Goal: Information Seeking & Learning: Learn about a topic

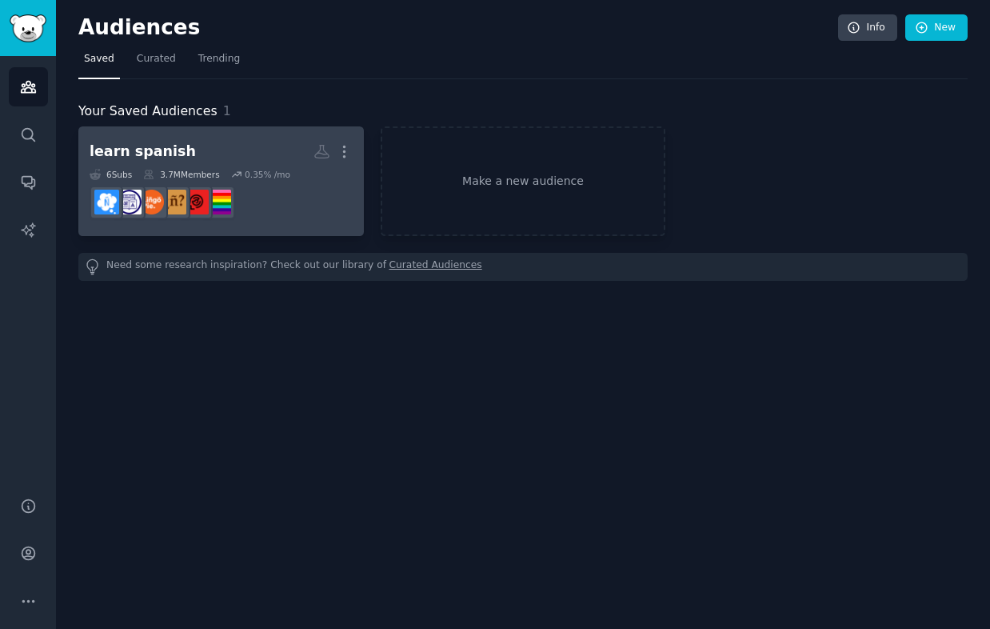
click at [225, 142] on h2 "learn spanish More" at bounding box center [221, 152] width 263 height 28
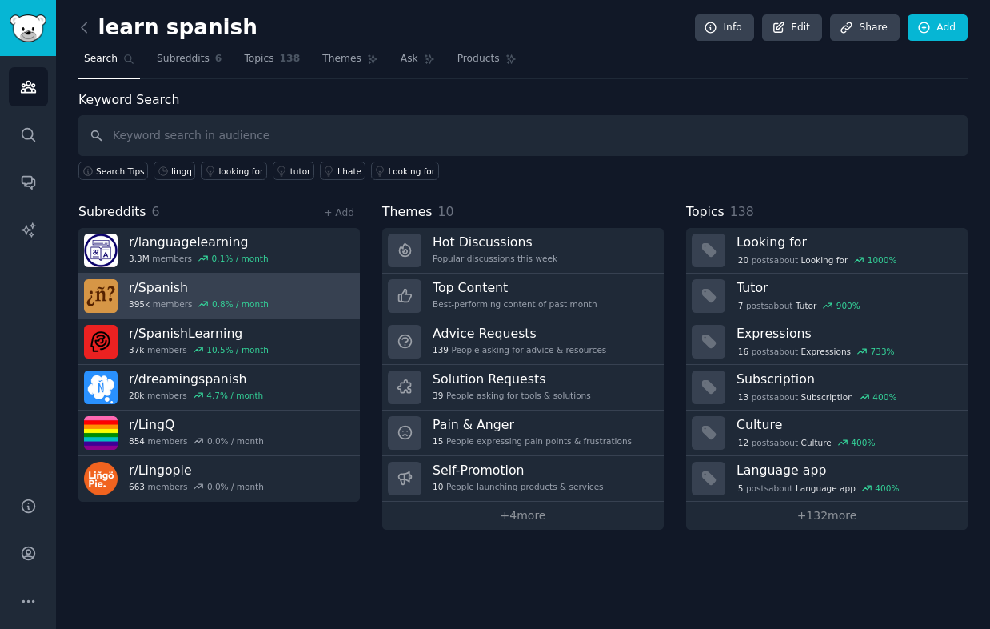
click at [187, 298] on div "395k members 0.8 % / month" at bounding box center [199, 303] width 140 height 11
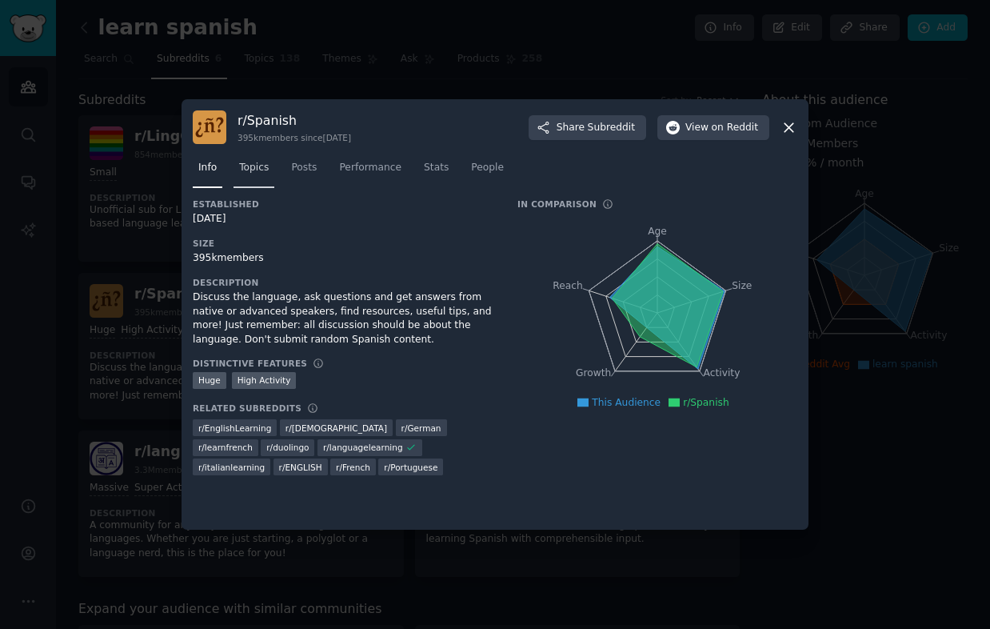
click at [264, 171] on span "Topics" at bounding box center [254, 168] width 30 height 14
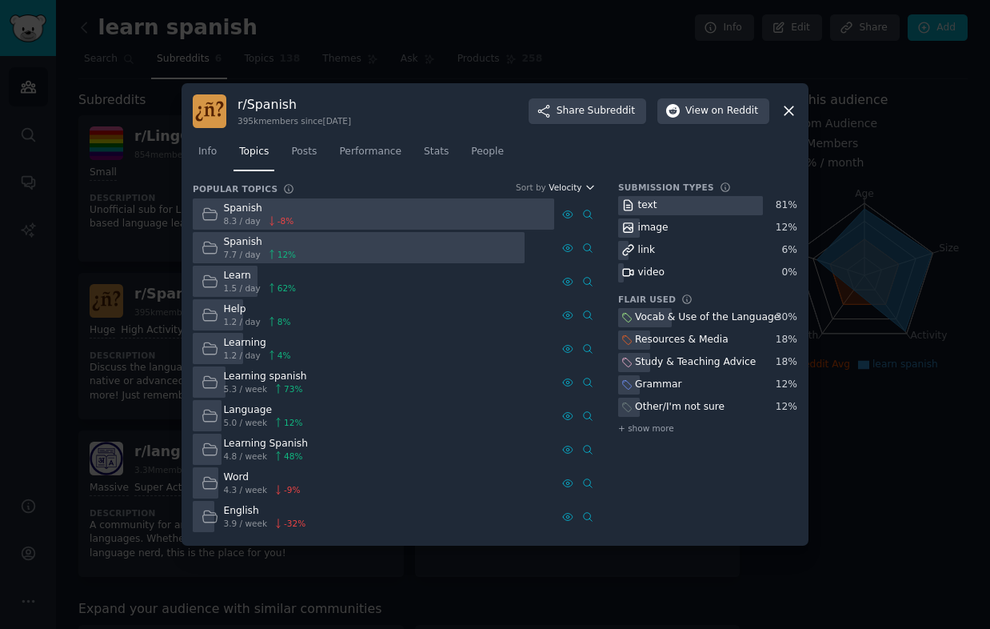
click at [573, 188] on span "Velocity" at bounding box center [565, 187] width 33 height 11
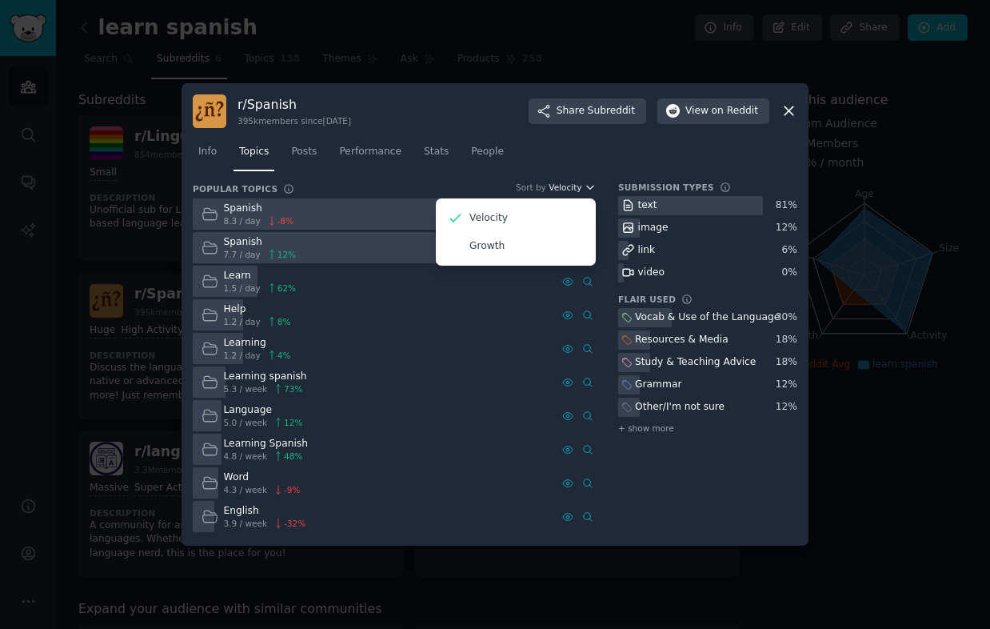
click at [573, 188] on span "Velocity" at bounding box center [565, 187] width 33 height 11
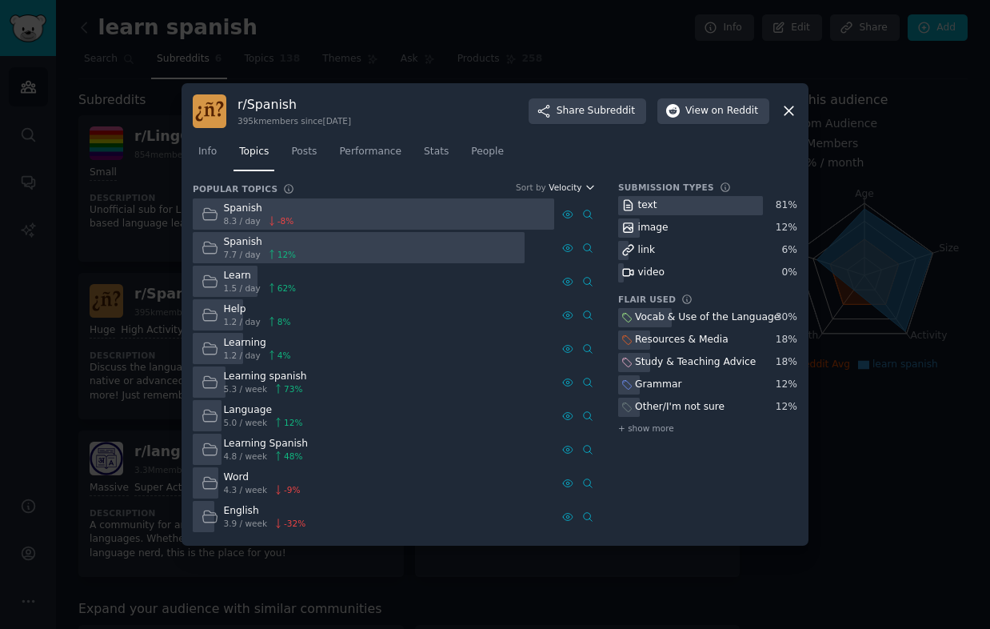
click at [573, 188] on span "Velocity" at bounding box center [565, 187] width 33 height 11
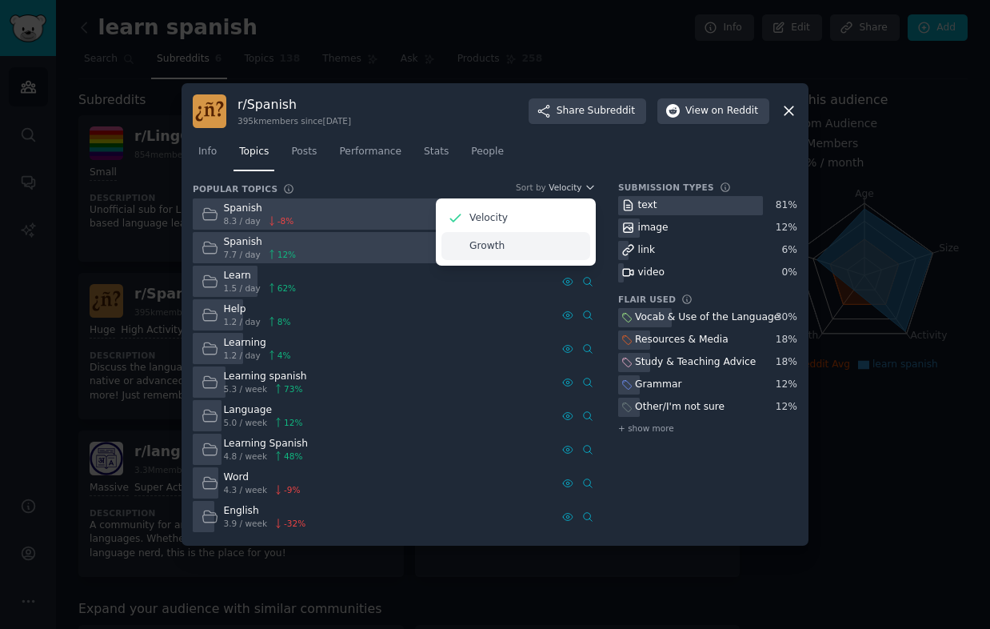
click at [522, 246] on div "Growth" at bounding box center [516, 246] width 149 height 28
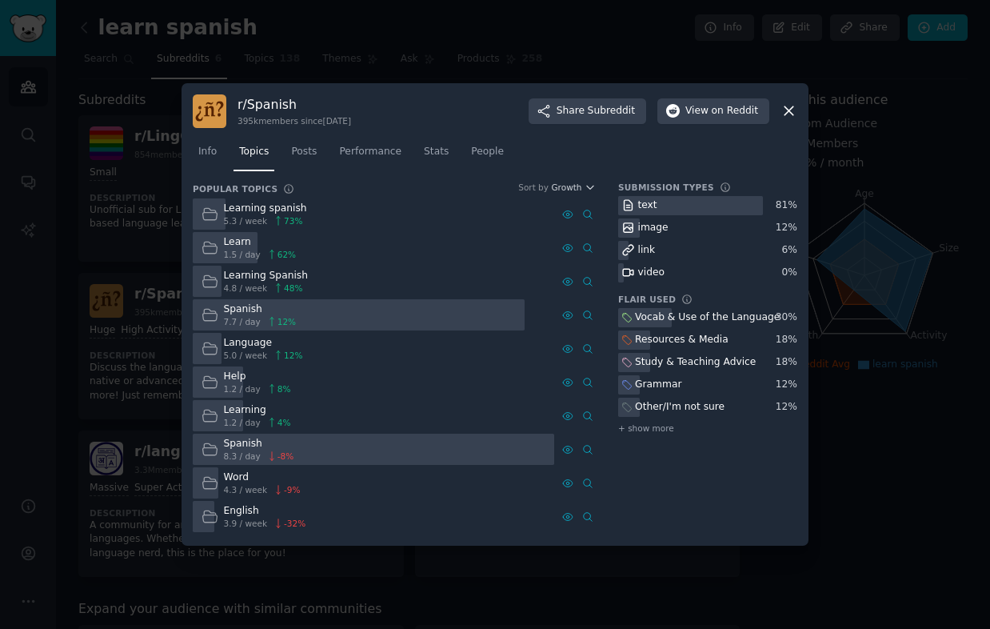
click at [596, 180] on div "Info Topics Posts Performance Stats People" at bounding box center [495, 155] width 605 height 54
click at [582, 185] on span "Growth" at bounding box center [566, 187] width 30 height 11
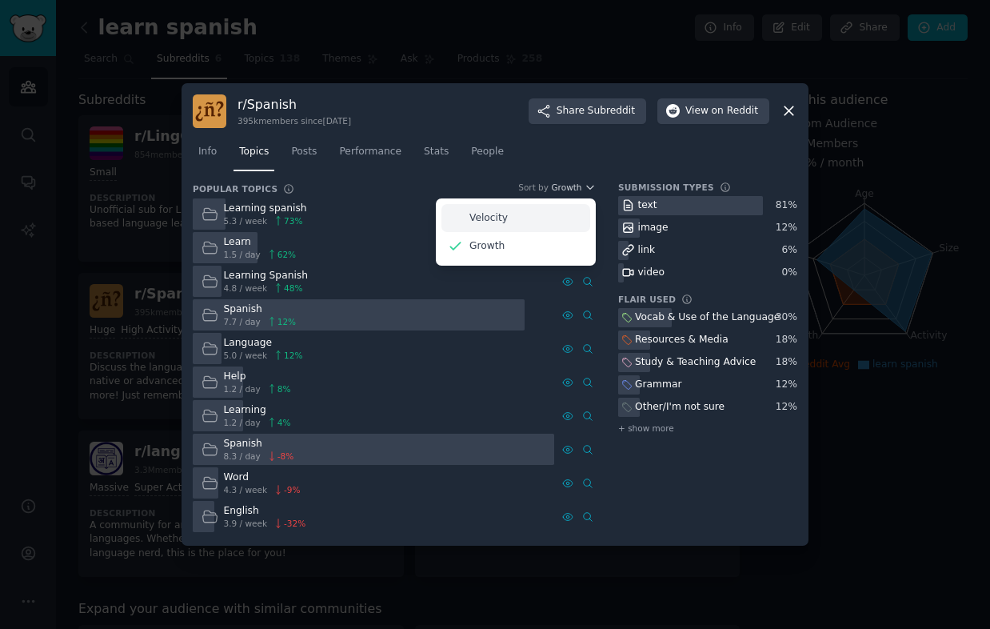
click at [526, 215] on div "Velocity" at bounding box center [516, 218] width 149 height 28
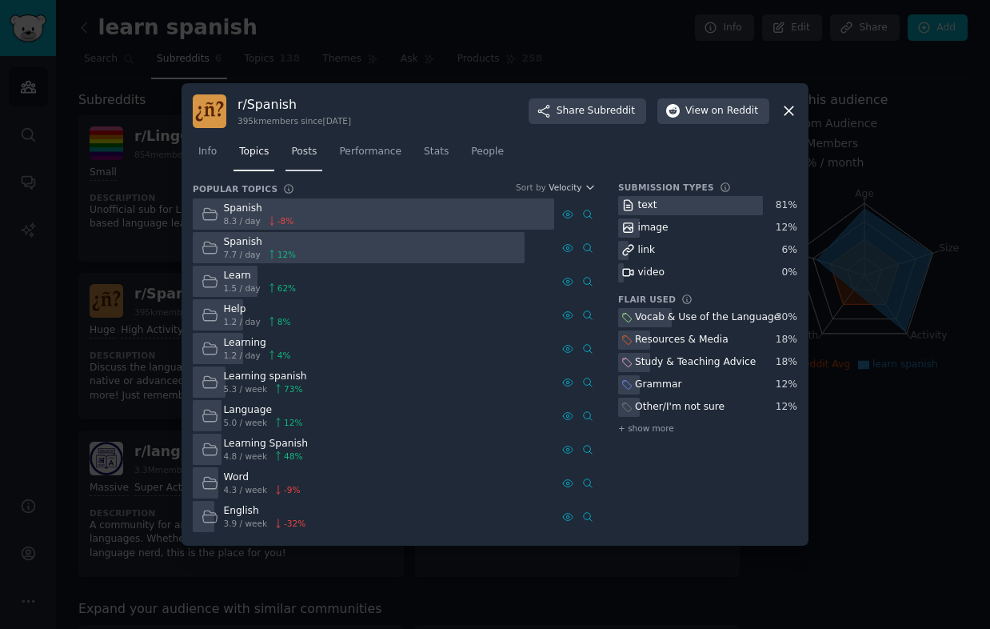
click at [312, 158] on link "Posts" at bounding box center [304, 155] width 37 height 33
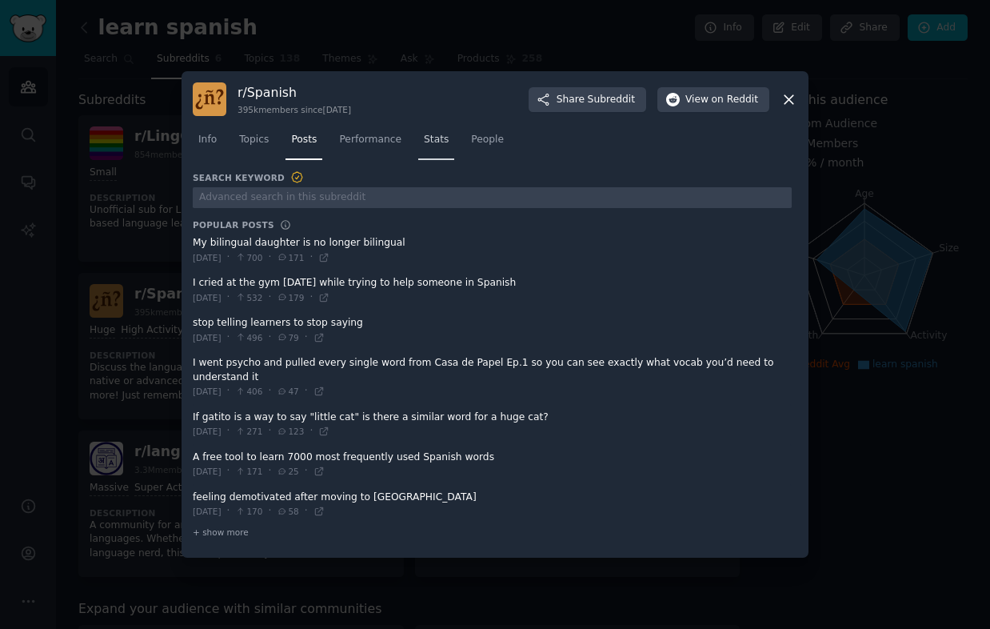
click at [438, 149] on link "Stats" at bounding box center [436, 143] width 36 height 33
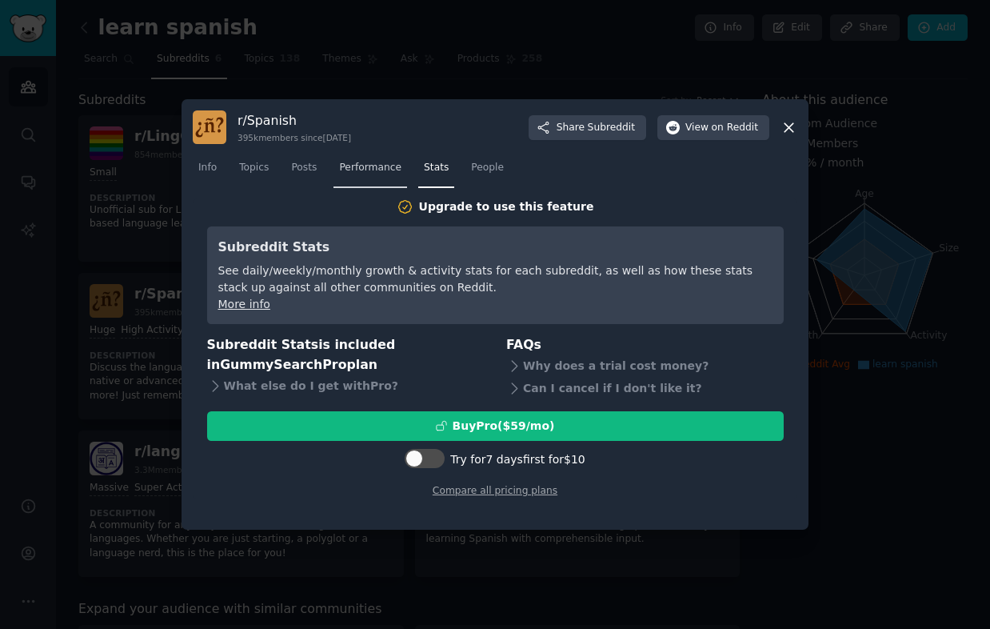
click at [386, 166] on span "Performance" at bounding box center [370, 168] width 62 height 14
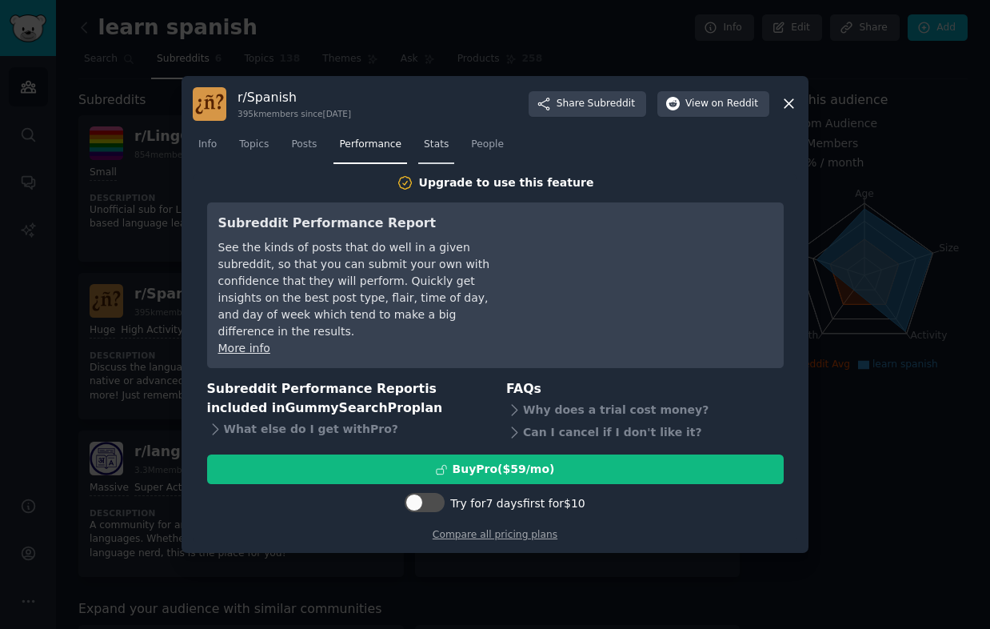
click at [438, 152] on span "Stats" at bounding box center [436, 145] width 25 height 14
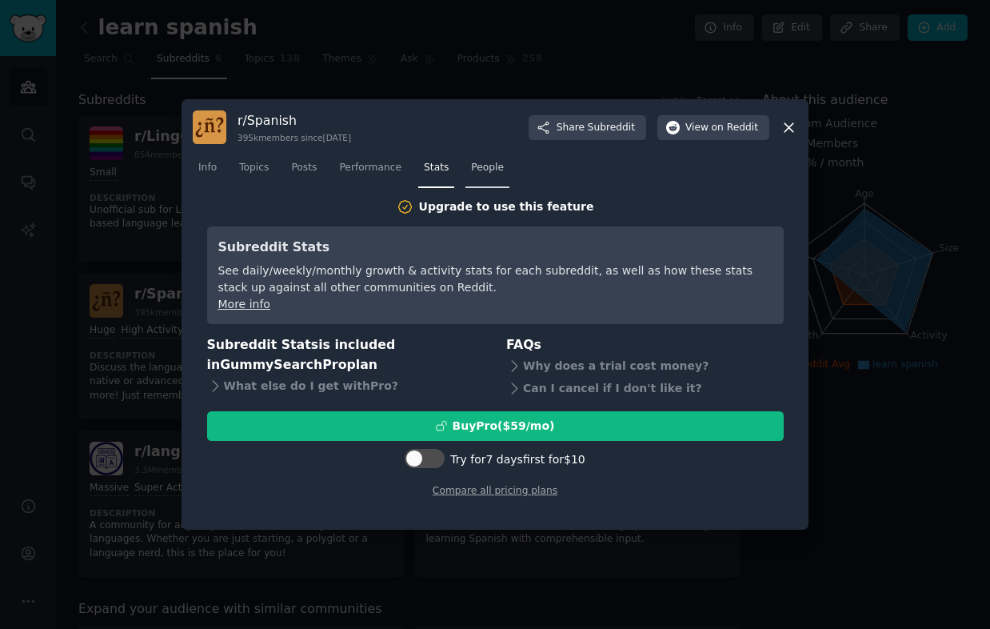
click at [493, 162] on span "People" at bounding box center [487, 168] width 33 height 14
click at [254, 158] on link "Topics" at bounding box center [254, 171] width 41 height 33
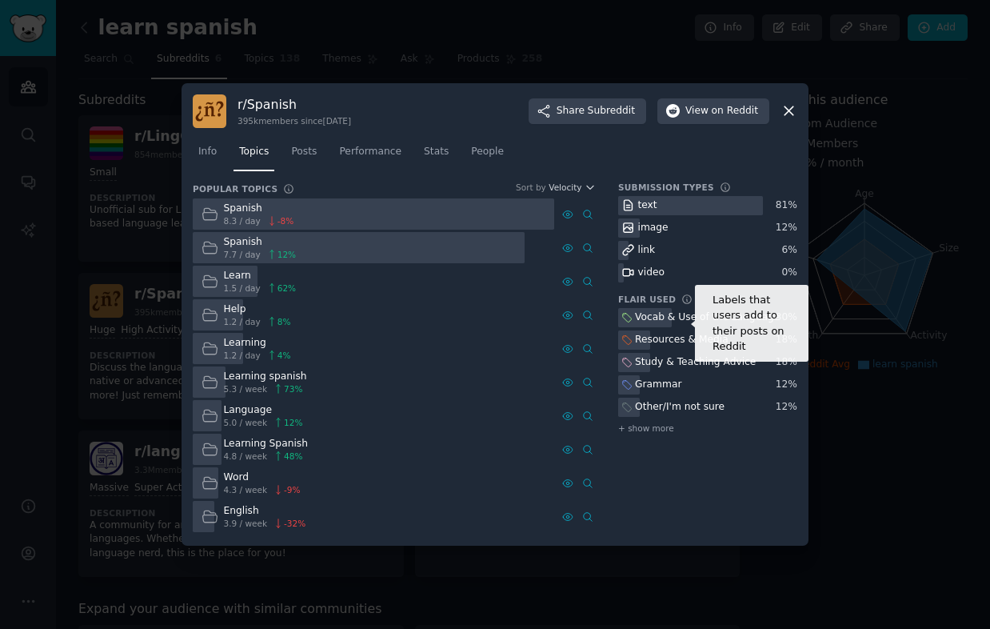
click at [682, 301] on icon at bounding box center [686, 299] width 11 height 11
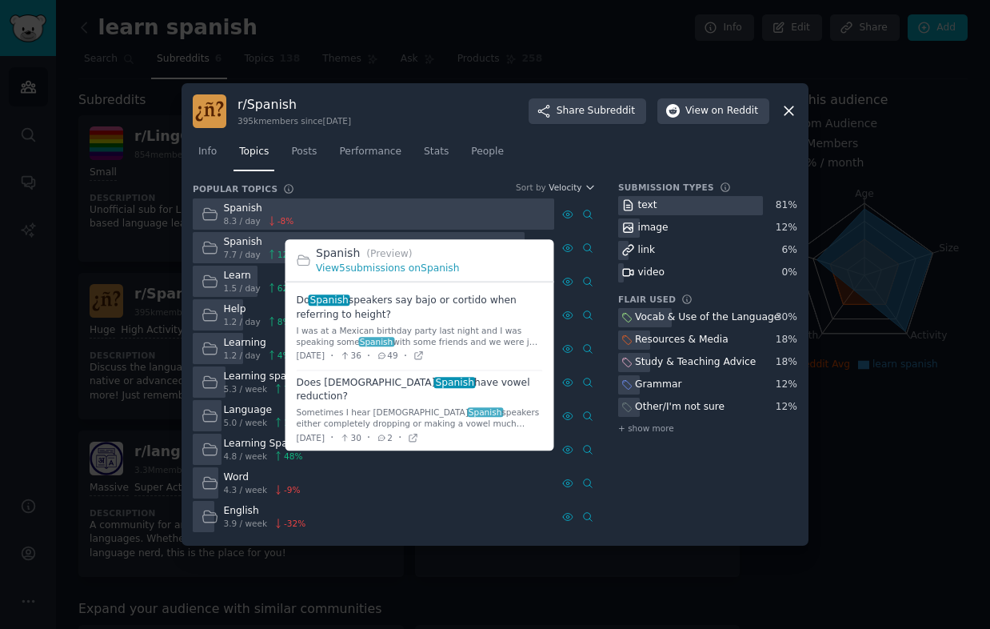
scroll to position [16, 0]
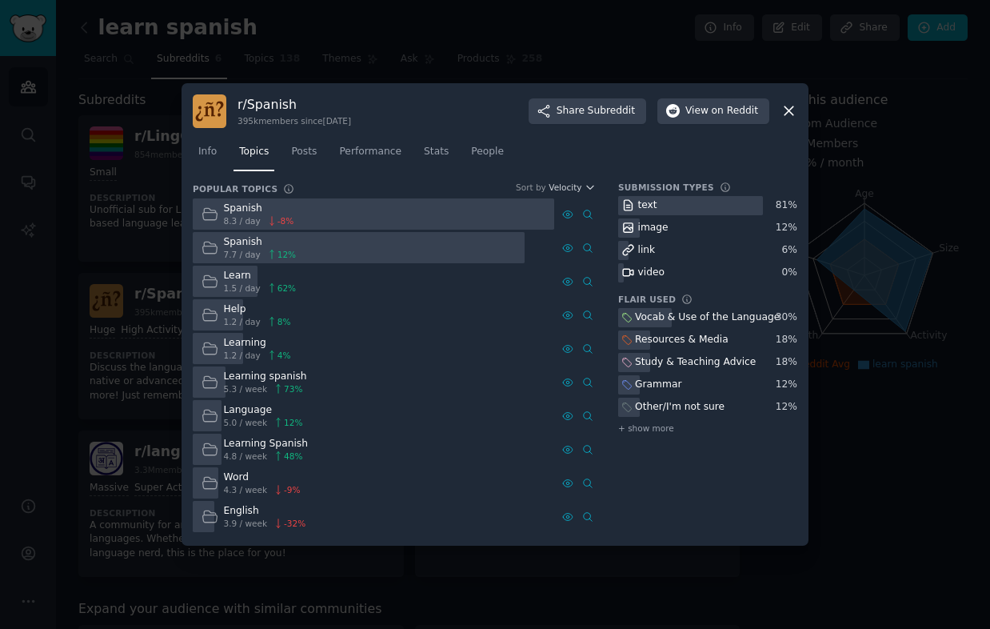
click at [500, 55] on div at bounding box center [495, 314] width 990 height 629
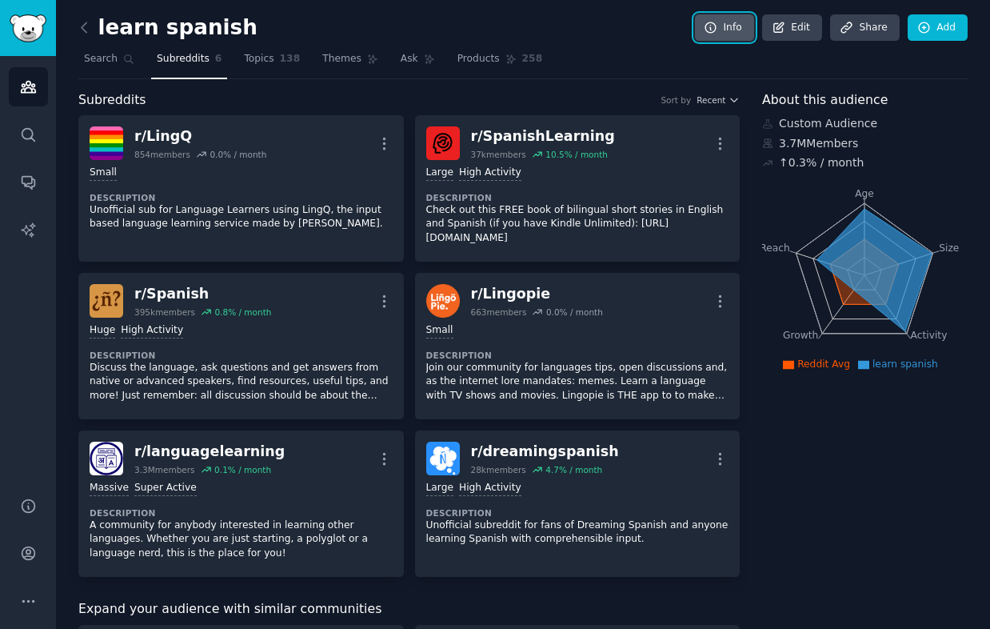
click at [734, 32] on link "Info" at bounding box center [724, 27] width 59 height 27
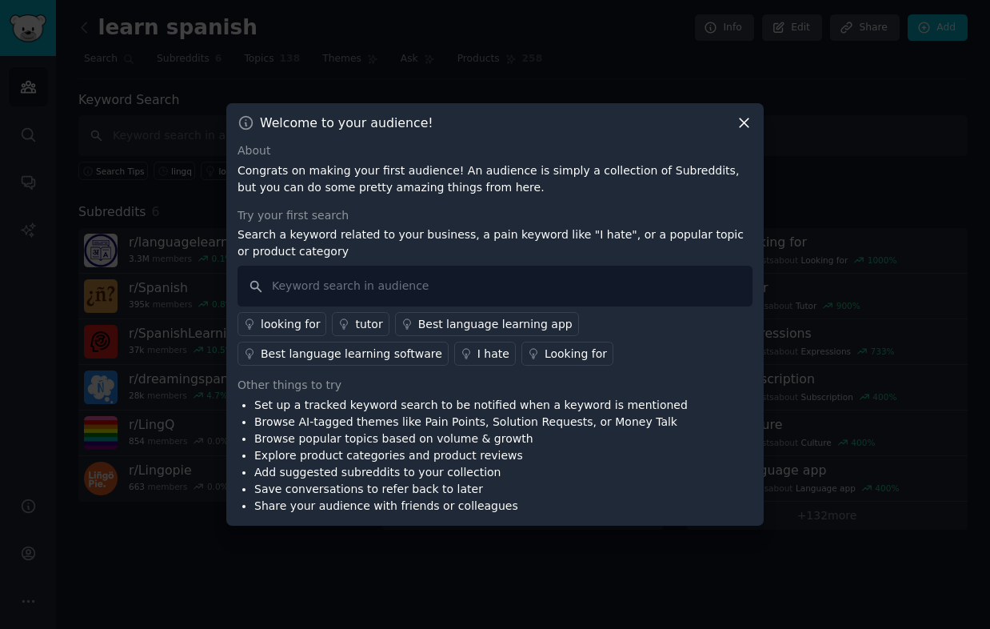
click at [743, 119] on icon at bounding box center [744, 122] width 17 height 17
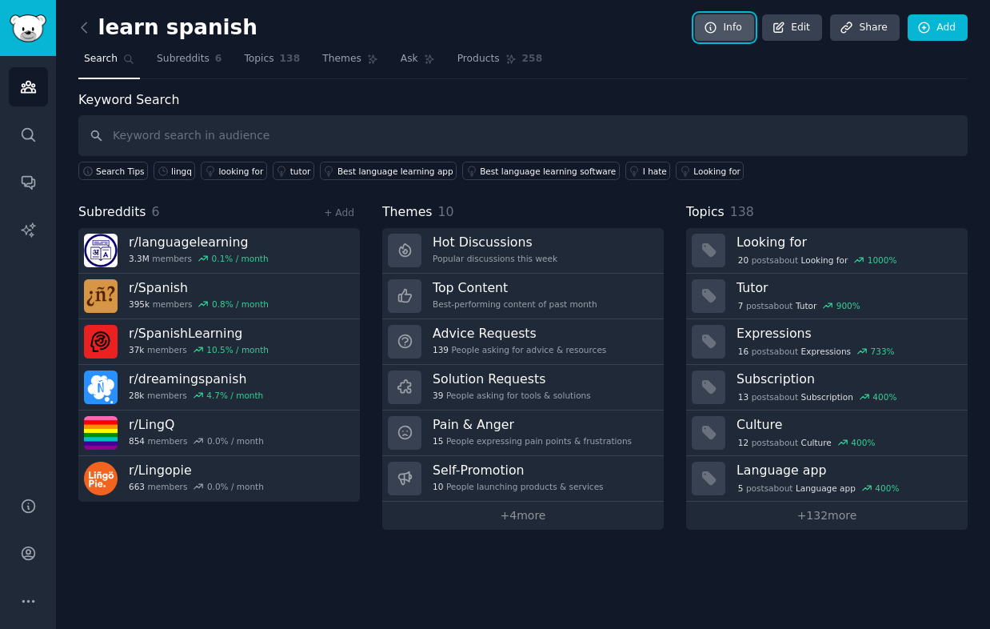
click at [741, 30] on link "Info" at bounding box center [724, 27] width 59 height 27
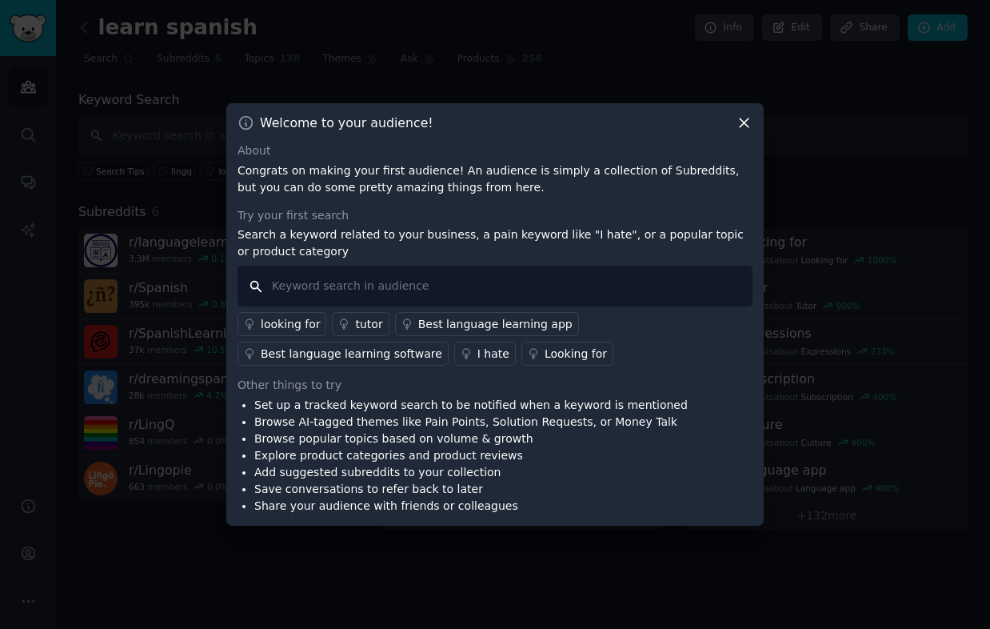
click at [362, 288] on input "text" at bounding box center [495, 286] width 515 height 41
type input "learn spanish app"
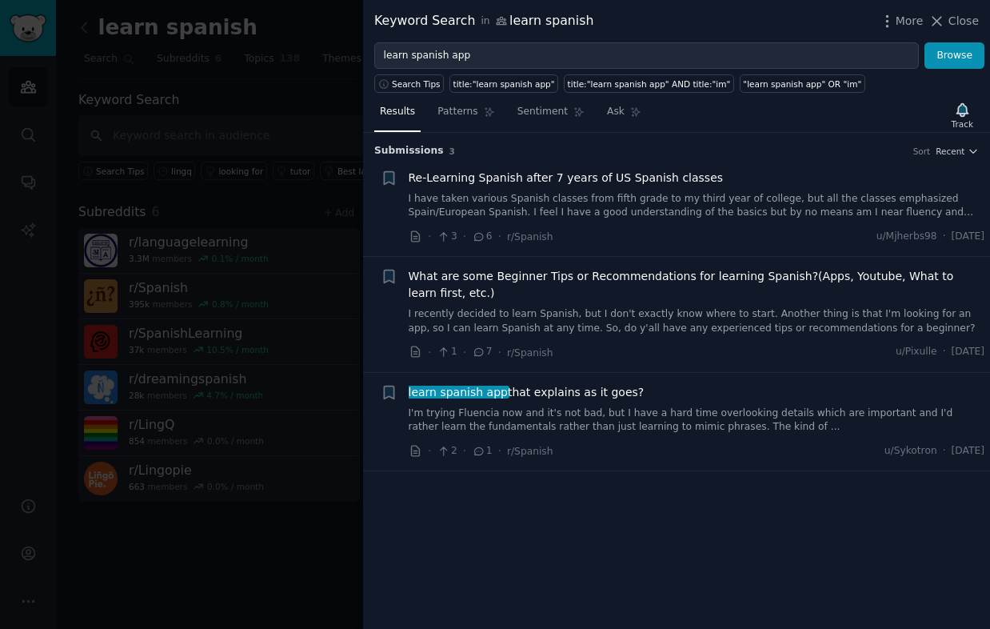
click at [279, 212] on div at bounding box center [495, 314] width 990 height 629
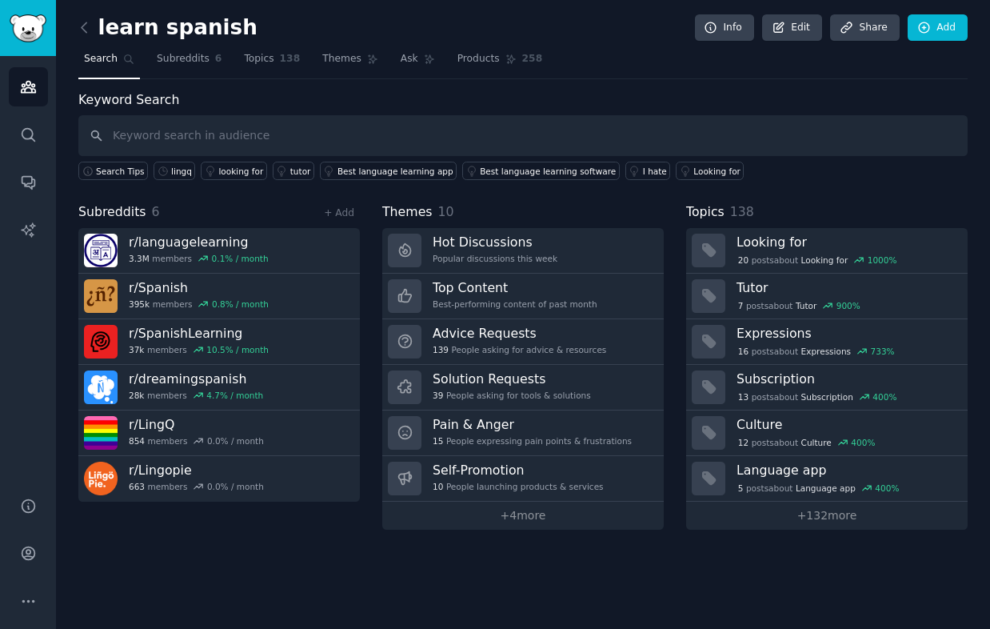
click at [235, 63] on nav "Search Subreddits 6 Topics 138 Themes Ask Products 258" at bounding box center [522, 62] width 889 height 33
click at [274, 58] on link "Topics 138" at bounding box center [271, 62] width 67 height 33
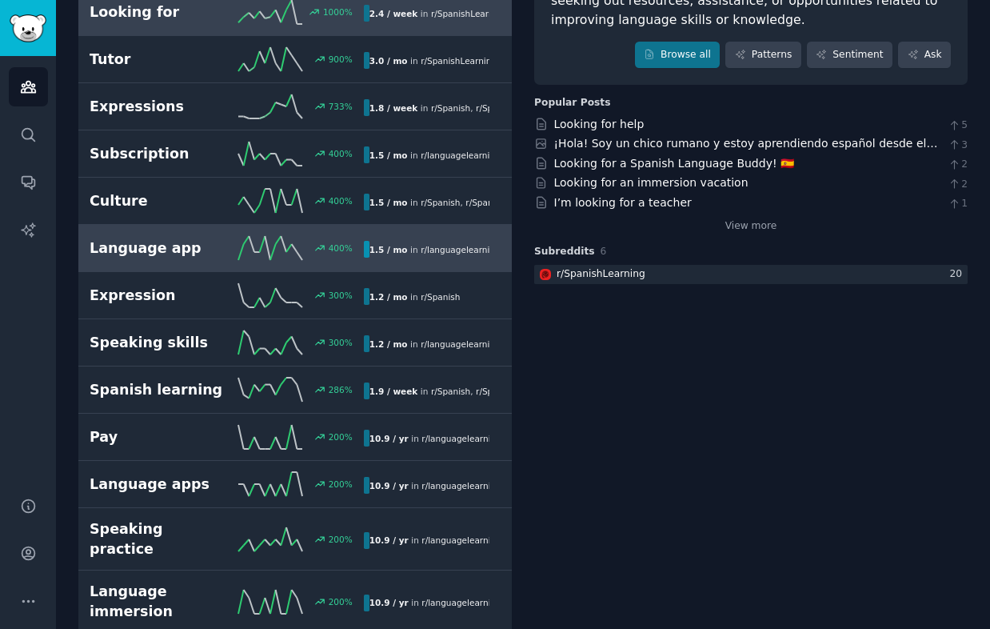
scroll to position [166, 0]
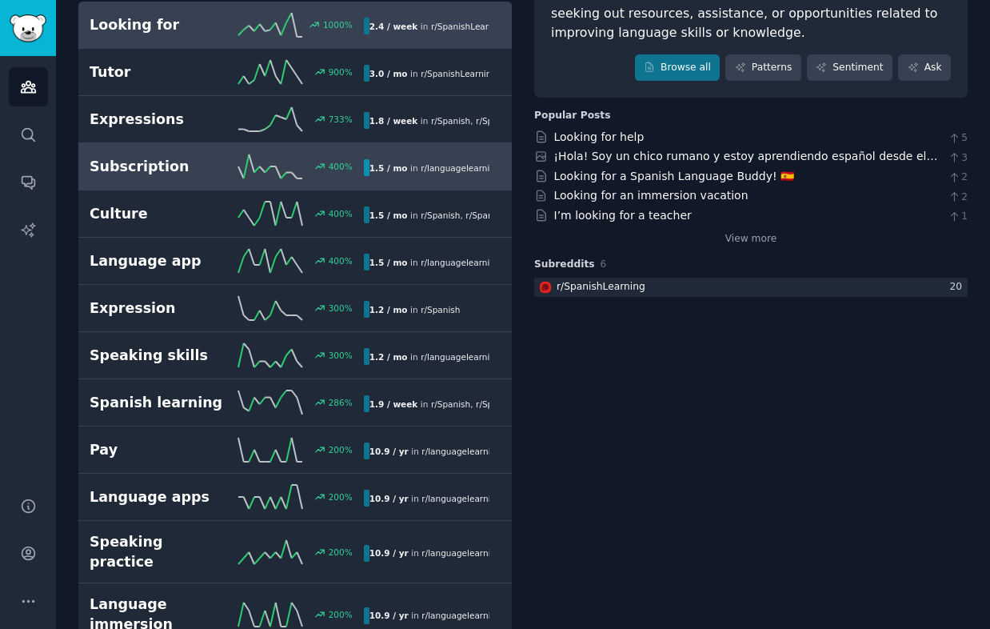
click at [165, 176] on div "Subscription 400 % 1.5 / mo in r/ languagelearning" at bounding box center [295, 166] width 411 height 24
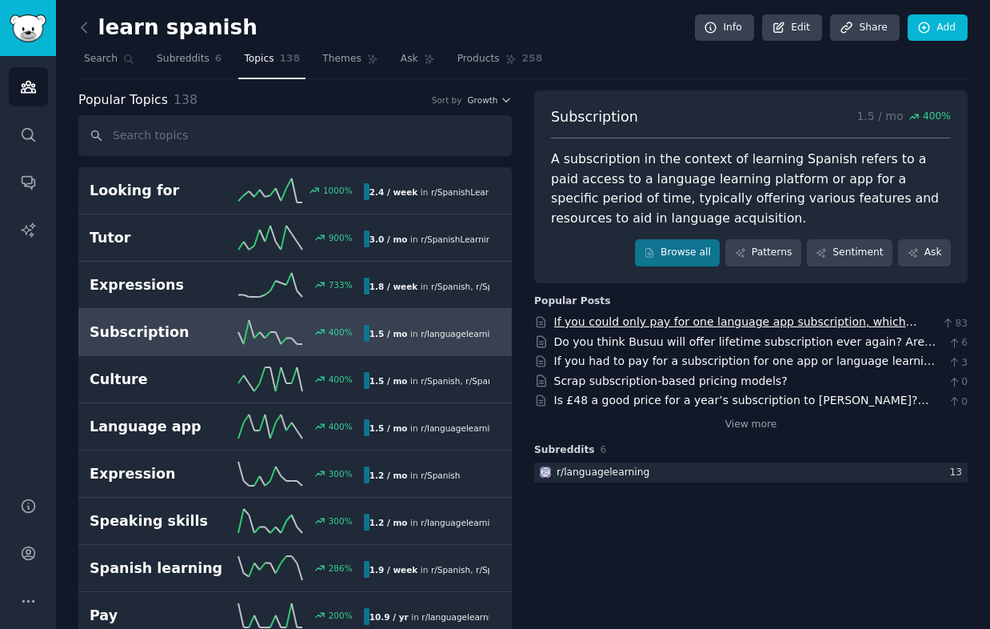
click at [598, 322] on link "If you could only pay for one language app subscription, which would it be?" at bounding box center [735, 330] width 363 height 30
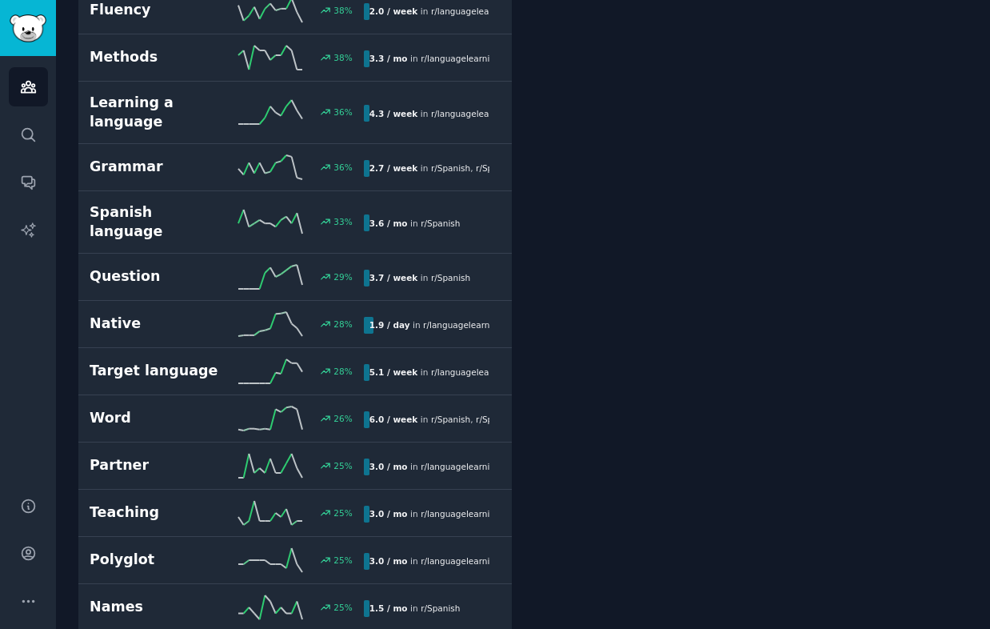
scroll to position [2187, 0]
